Goal: Task Accomplishment & Management: Use online tool/utility

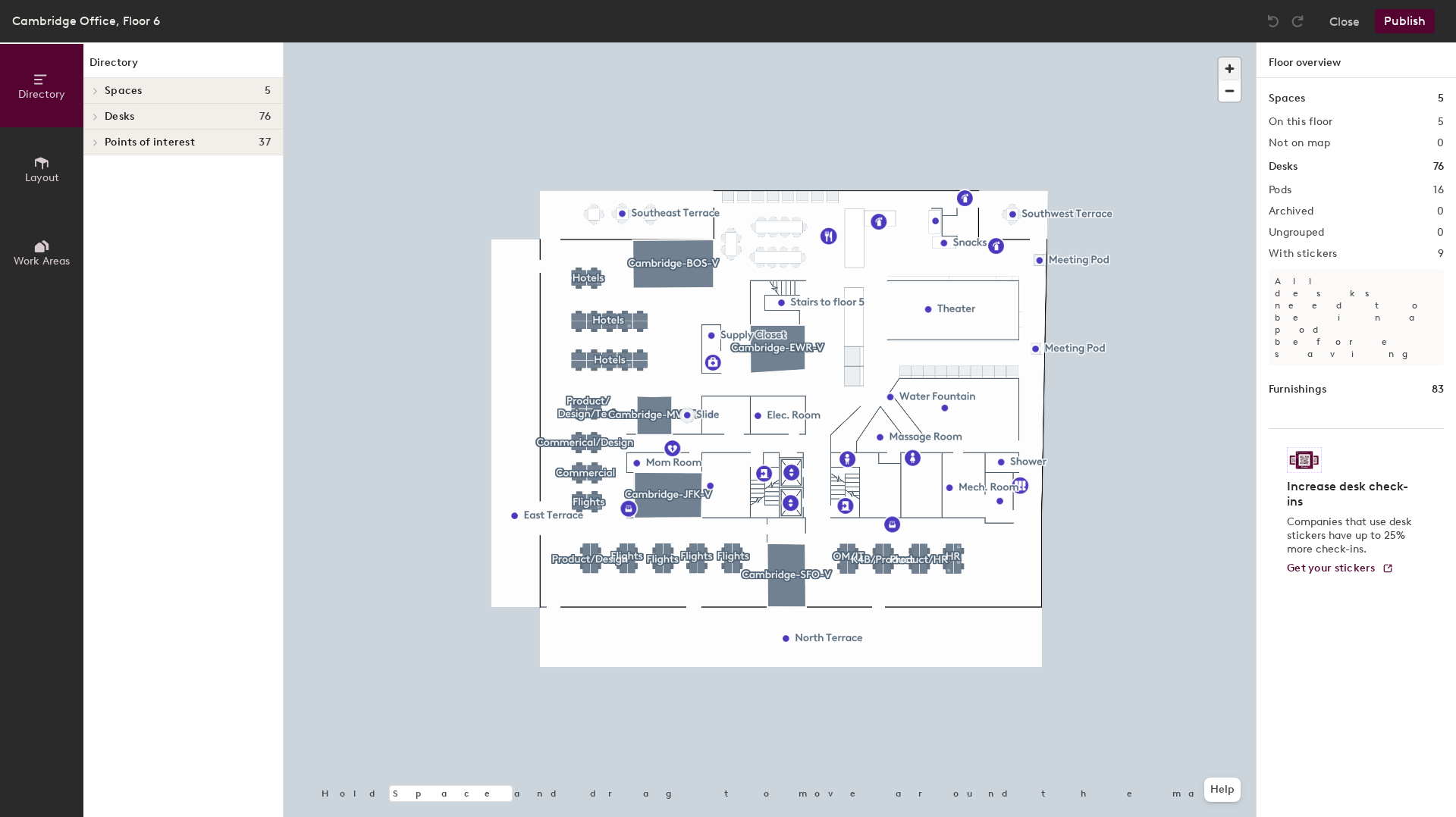
click at [1233, 70] on span "button" at bounding box center [1229, 68] width 22 height 22
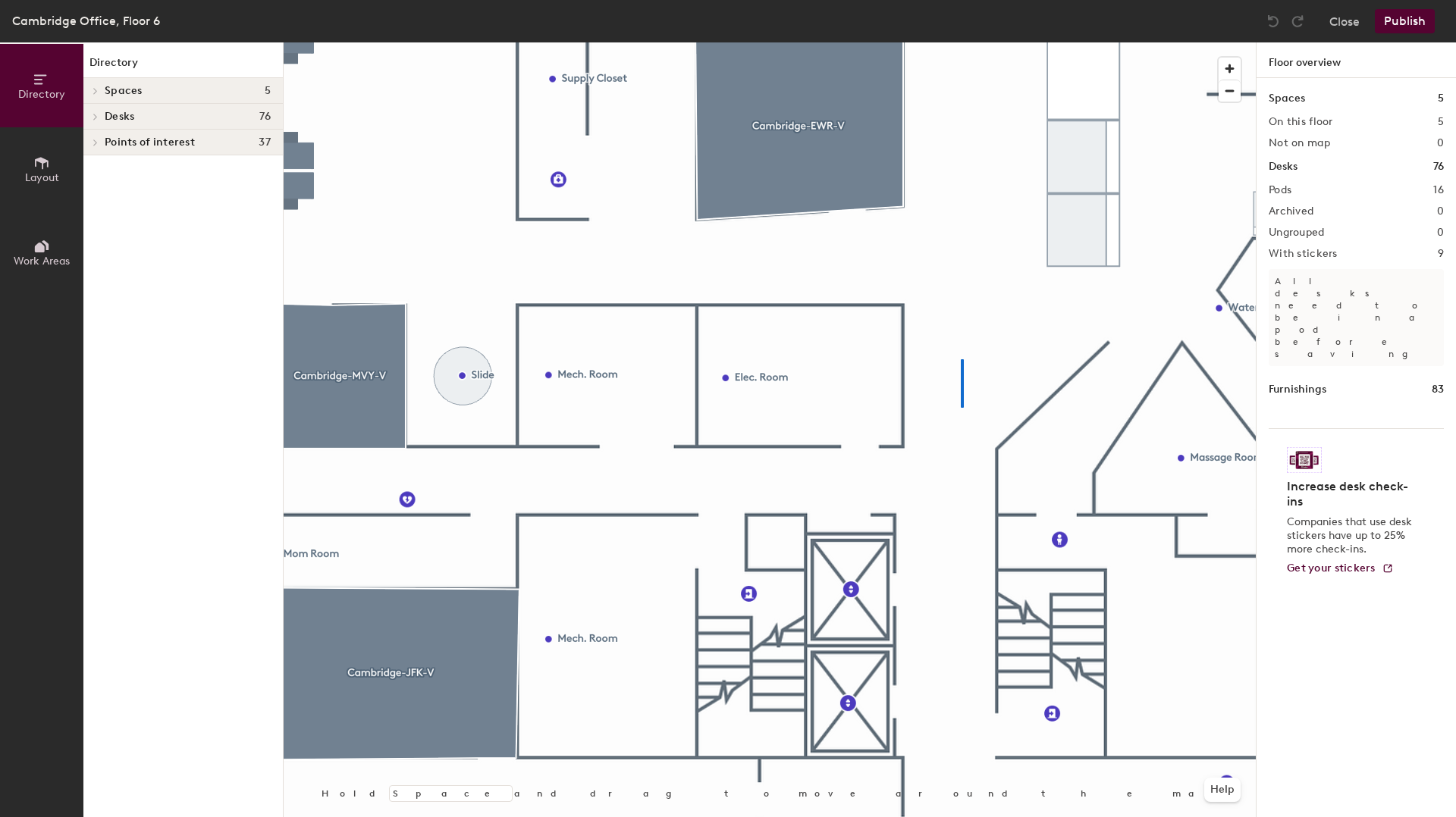
click at [957, 42] on div at bounding box center [769, 42] width 972 height 0
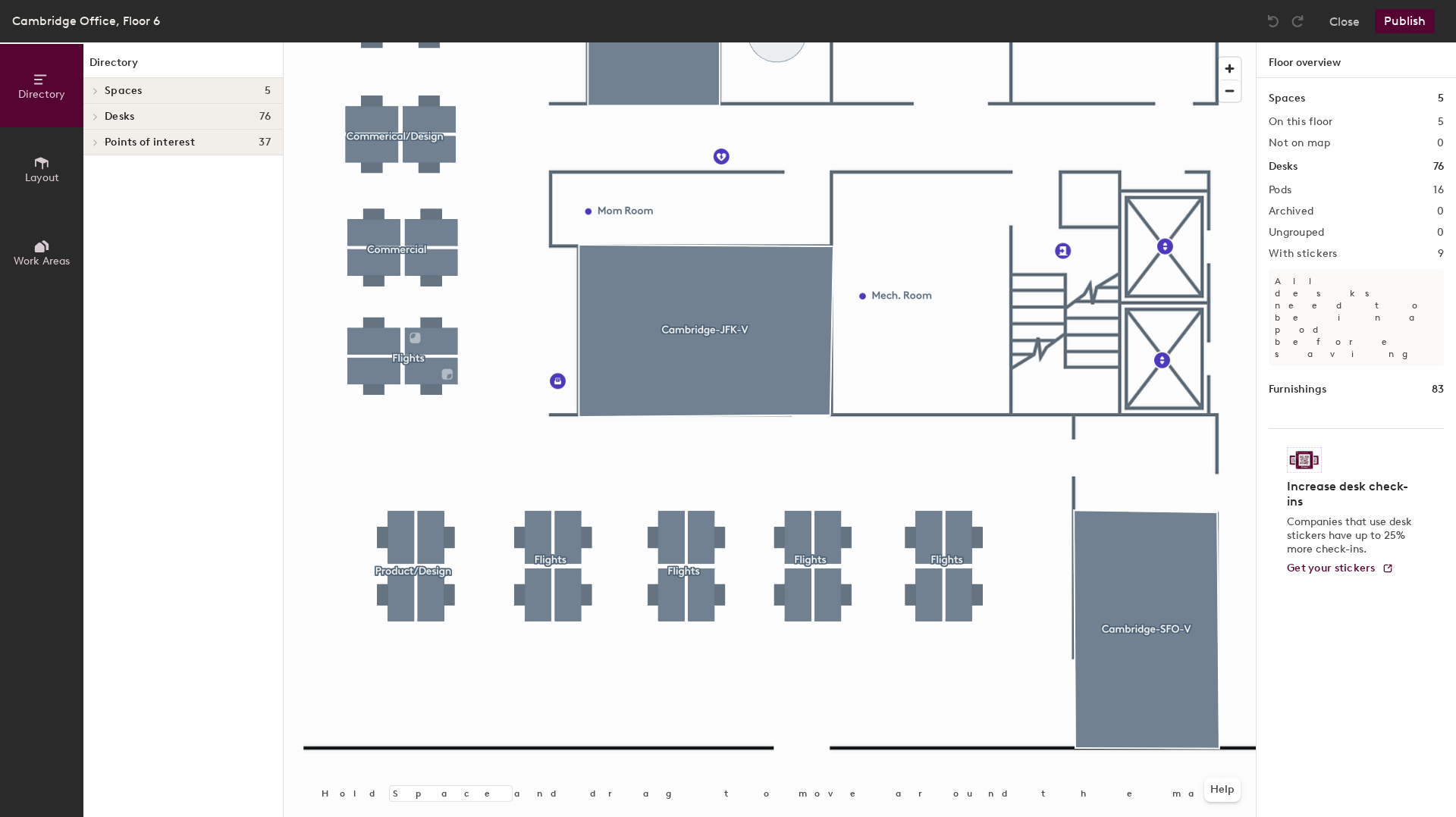
click at [709, 42] on div at bounding box center [769, 42] width 972 height 0
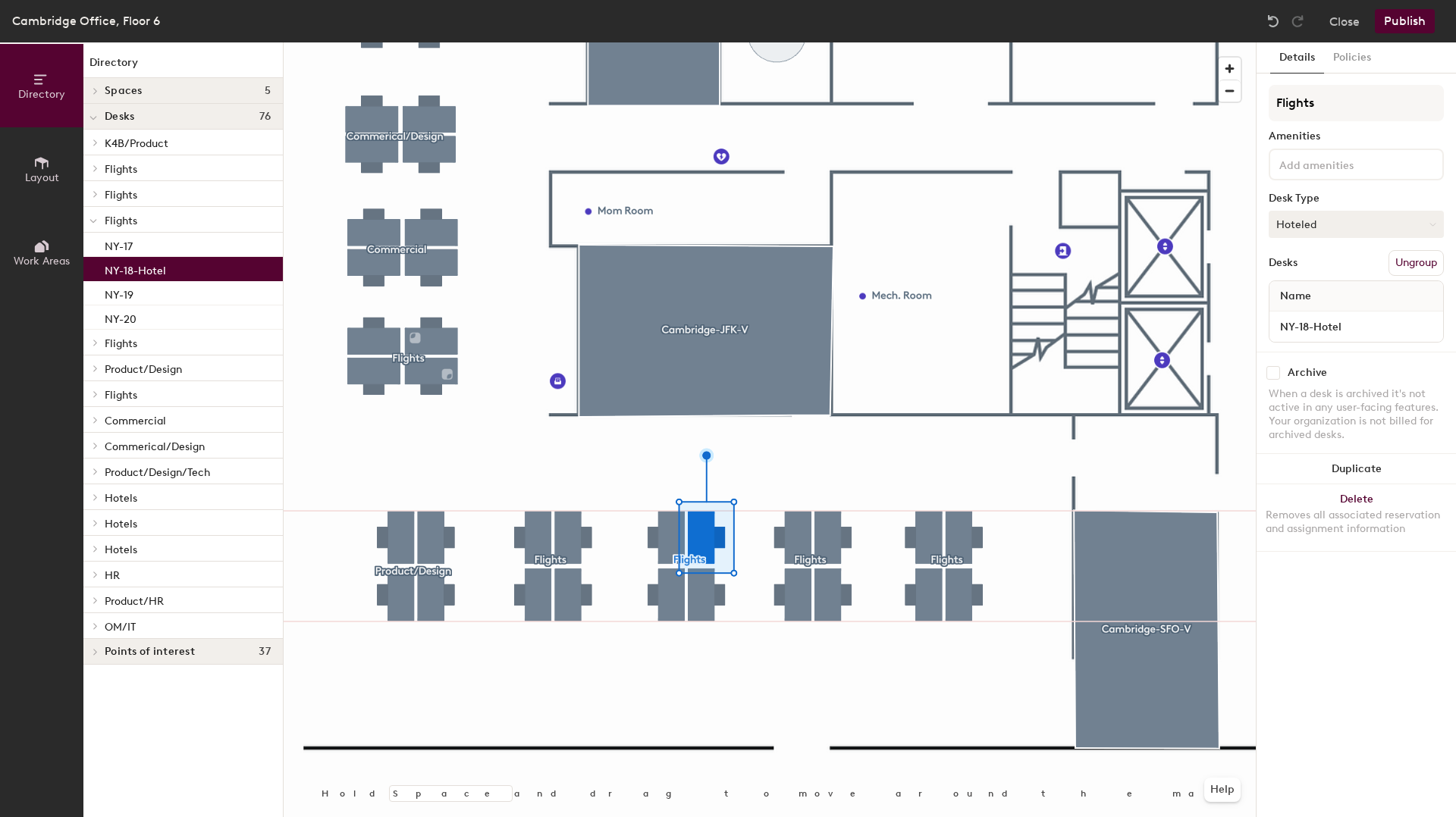
click at [1339, 229] on button "Hoteled" at bounding box center [1356, 225] width 175 height 28
click at [1325, 270] on div "Assigned" at bounding box center [1345, 271] width 152 height 22
click at [1392, 22] on button "Publish" at bounding box center [1404, 22] width 60 height 24
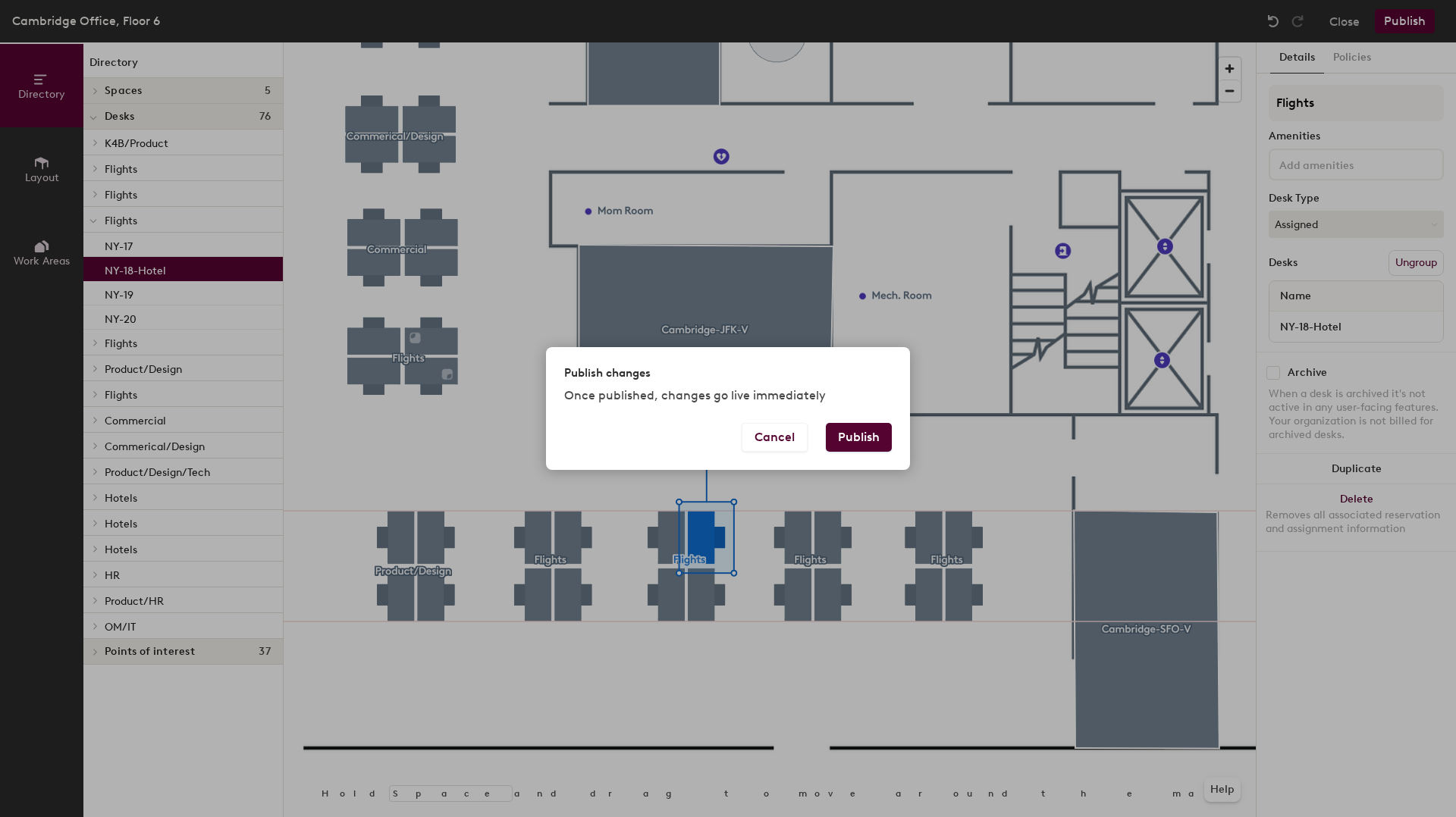
click at [848, 432] on button "Publish" at bounding box center [859, 437] width 66 height 28
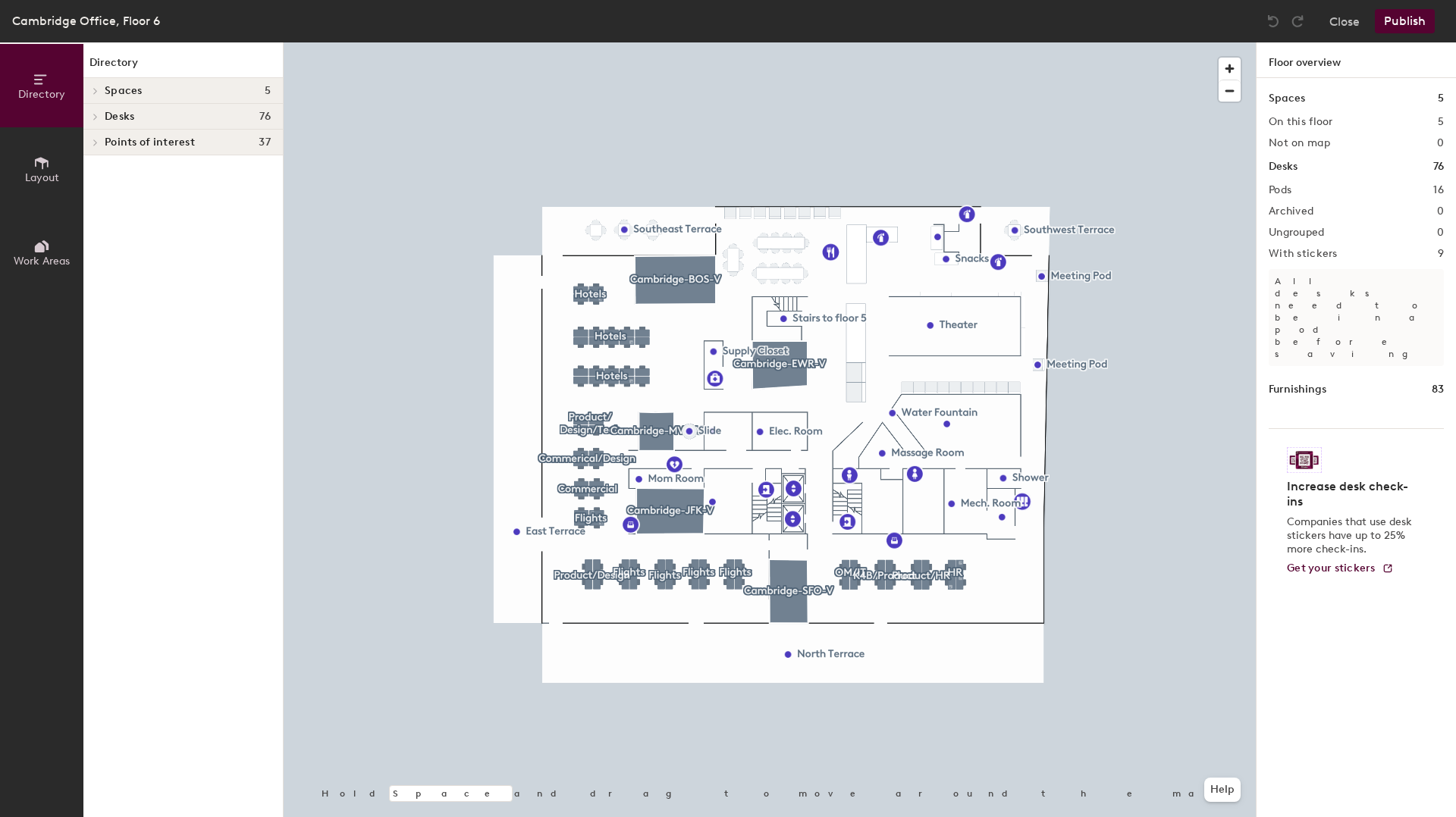
click at [963, 42] on div at bounding box center [769, 42] width 972 height 0
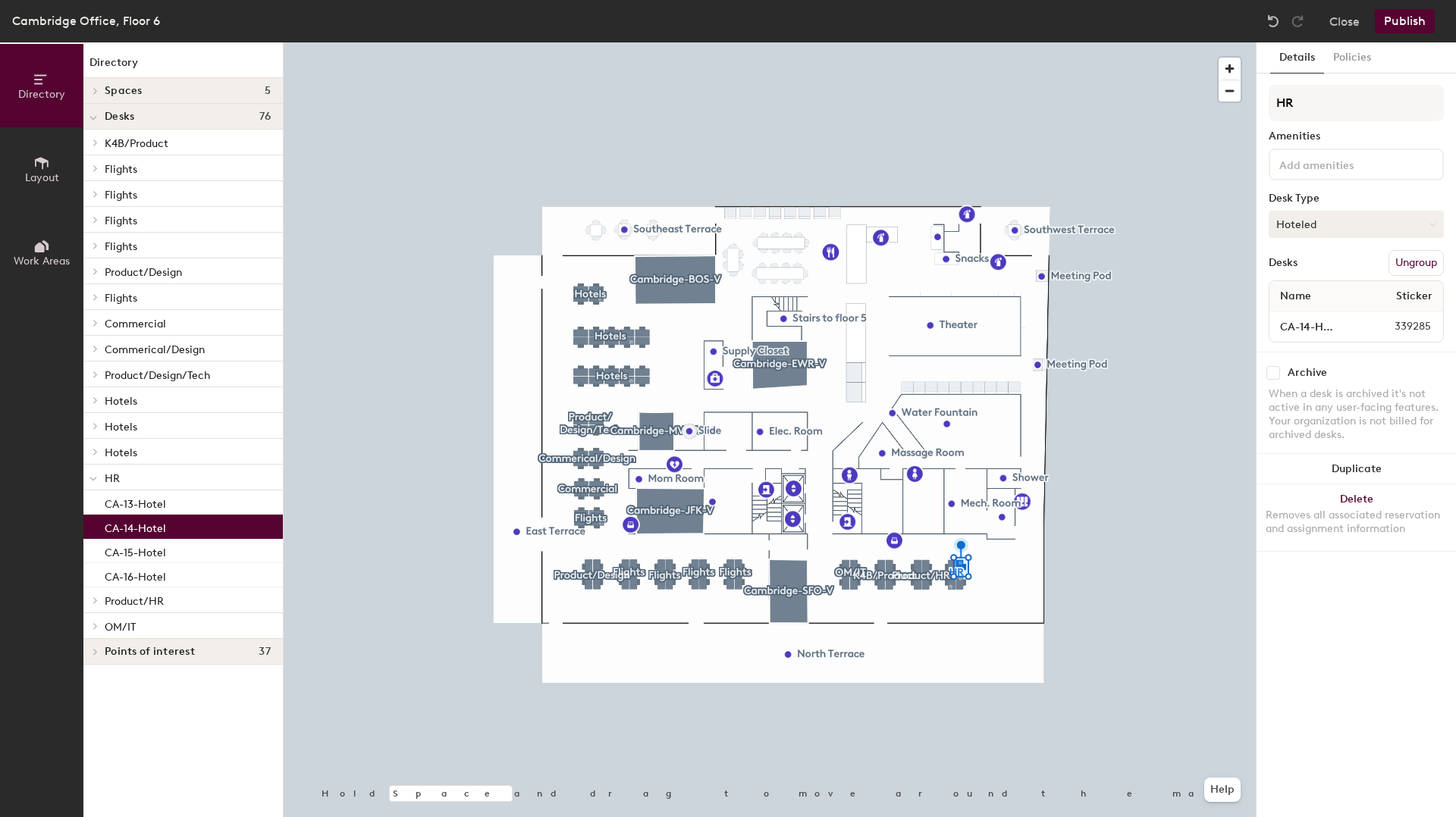
click at [1330, 225] on button "Hoteled" at bounding box center [1356, 225] width 175 height 28
click at [1319, 274] on div "Assigned" at bounding box center [1345, 271] width 152 height 22
click at [1408, 16] on button "Publish" at bounding box center [1404, 22] width 60 height 24
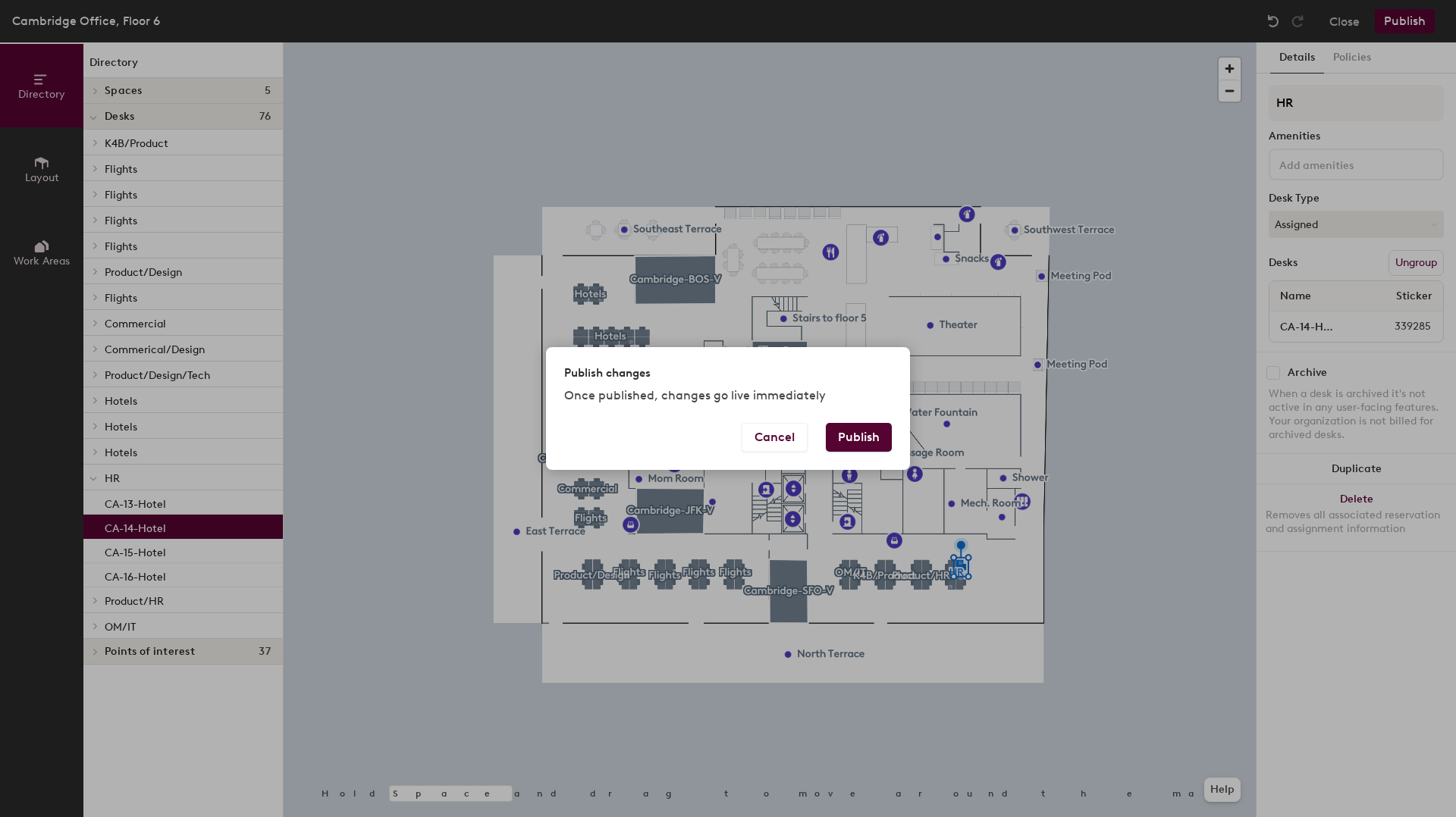
click at [848, 431] on button "Publish" at bounding box center [859, 437] width 66 height 28
